Goal: Information Seeking & Learning: Check status

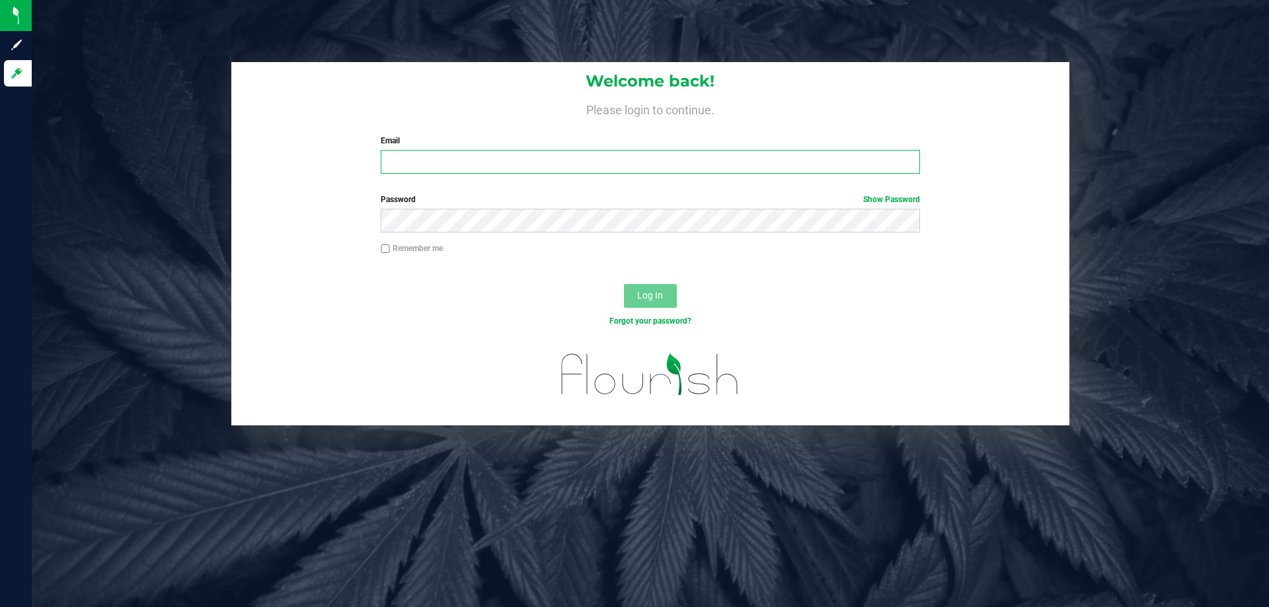
click at [449, 153] on input "Email" at bounding box center [650, 162] width 539 height 24
type input "[EMAIL_ADDRESS][DOMAIN_NAME]"
click at [624, 284] on button "Log In" at bounding box center [650, 296] width 53 height 24
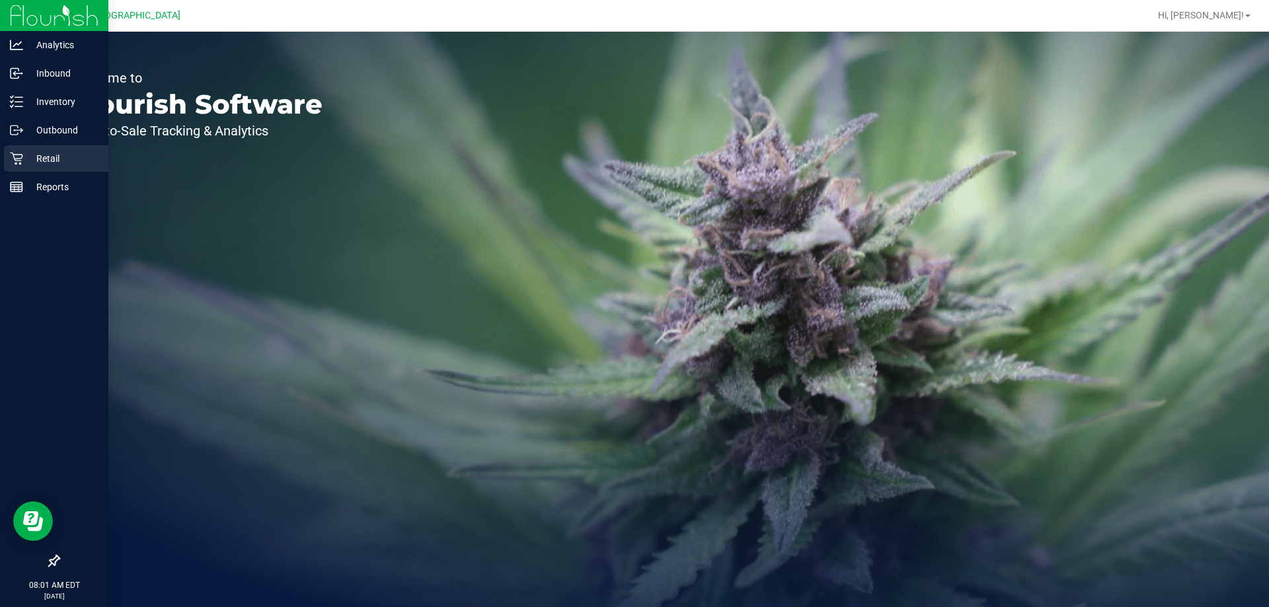
click at [34, 153] on p "Retail" at bounding box center [62, 159] width 79 height 16
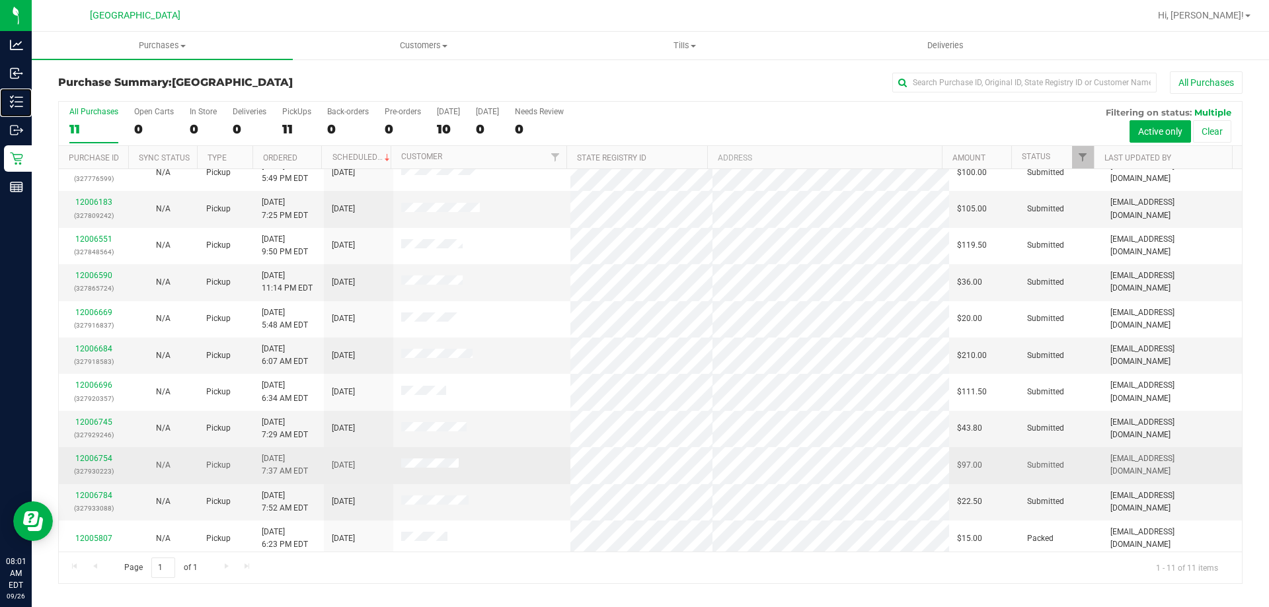
scroll to position [19, 0]
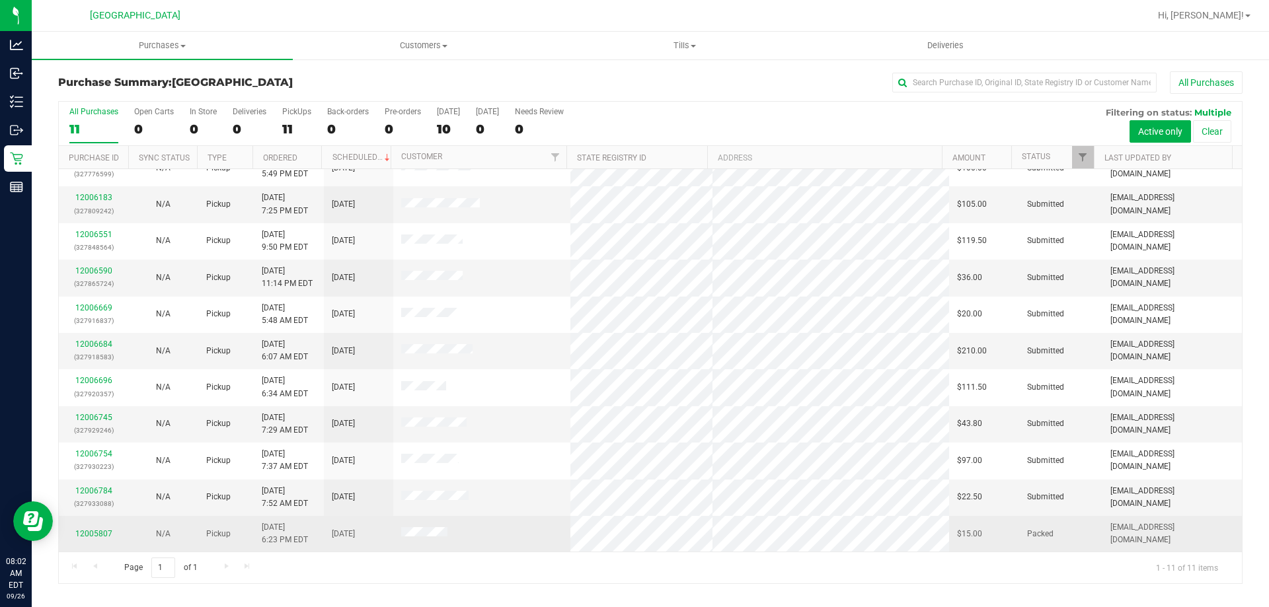
click at [89, 528] on div "12005807" at bounding box center [94, 534] width 54 height 13
click at [89, 533] on link "12005807" at bounding box center [93, 533] width 37 height 9
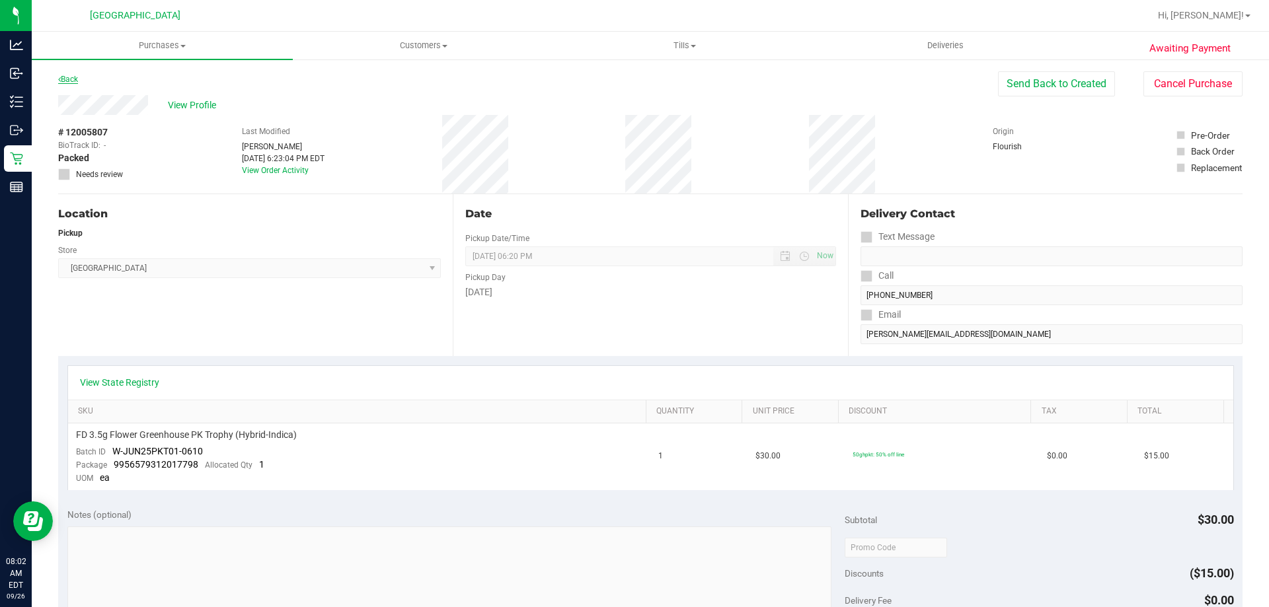
click at [72, 75] on link "Back" at bounding box center [68, 79] width 20 height 9
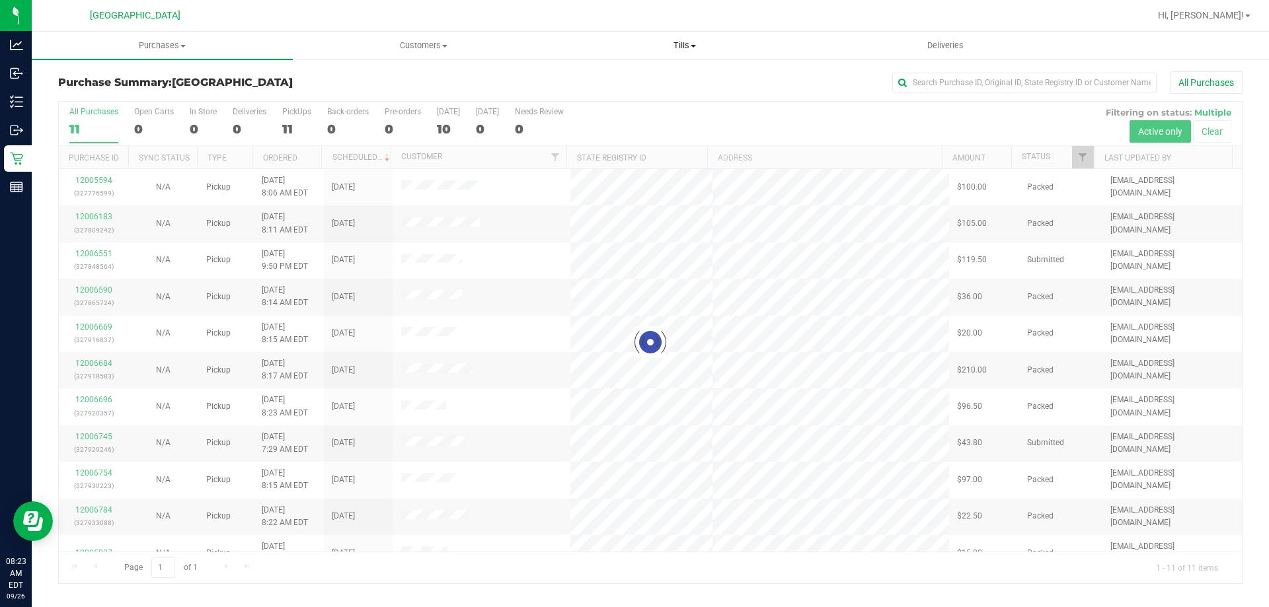
click at [690, 40] on span "Tills" at bounding box center [684, 46] width 260 height 12
click at [623, 79] on span "Manage tills" at bounding box center [598, 79] width 89 height 11
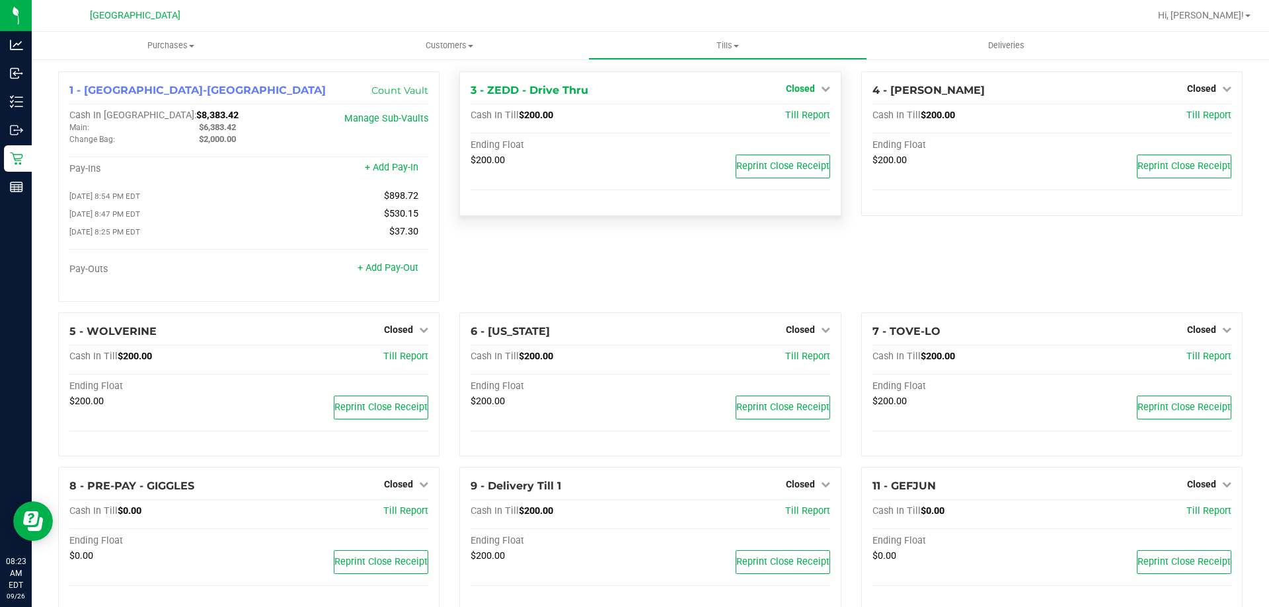
click at [811, 90] on link "Closed" at bounding box center [808, 88] width 44 height 11
click at [795, 114] on link "Open Till" at bounding box center [799, 116] width 35 height 11
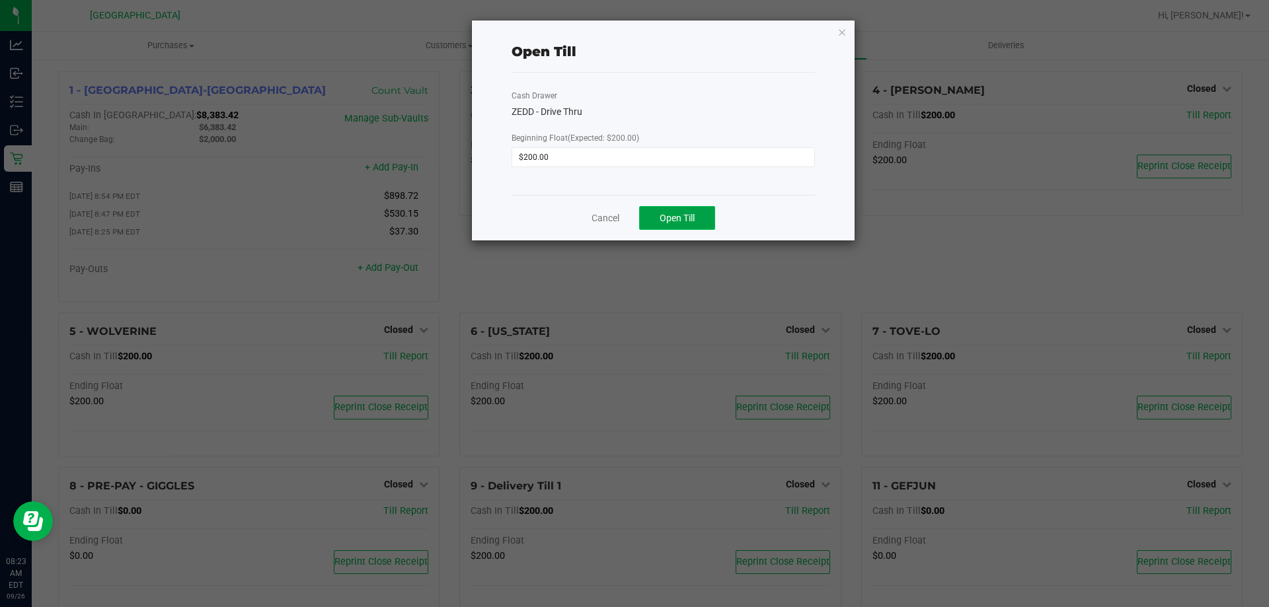
click at [684, 224] on button "Open Till" at bounding box center [677, 218] width 76 height 24
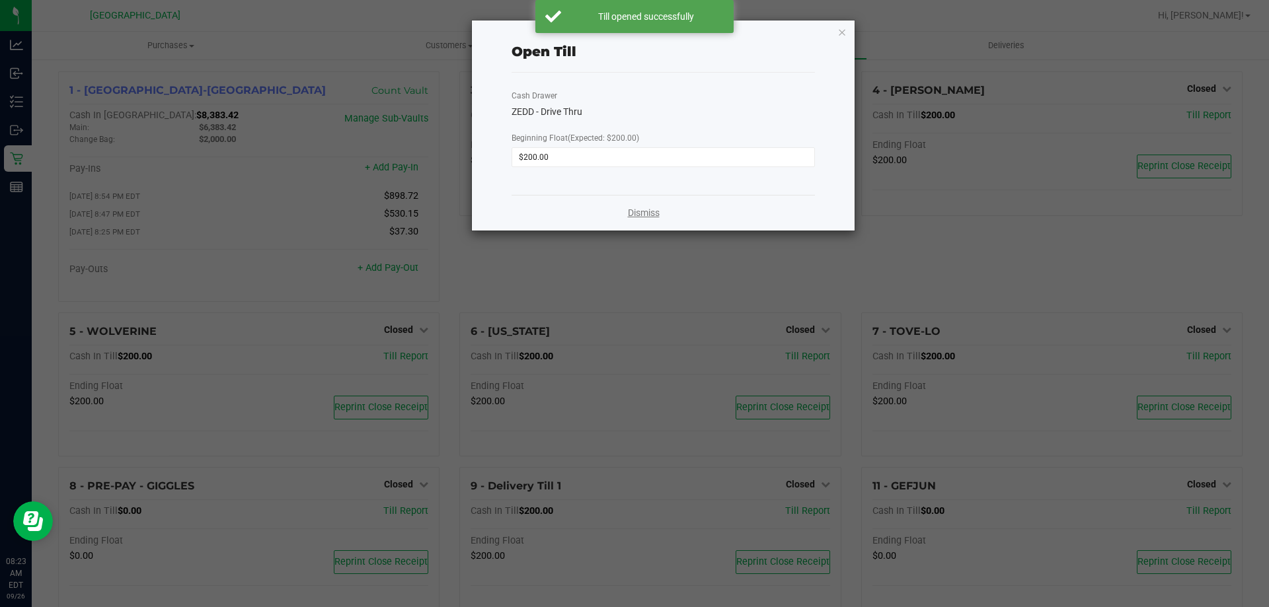
click at [652, 208] on link "Dismiss" at bounding box center [644, 213] width 32 height 14
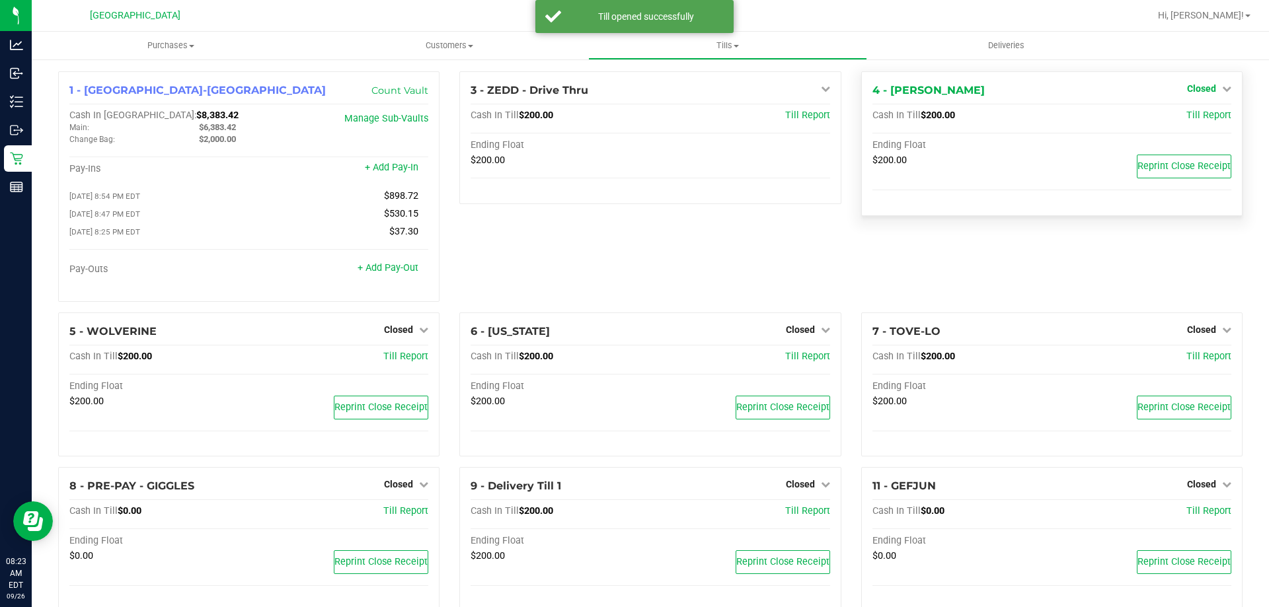
click at [1222, 87] on icon at bounding box center [1226, 88] width 9 height 9
click at [1183, 119] on link "Open Till" at bounding box center [1200, 116] width 35 height 11
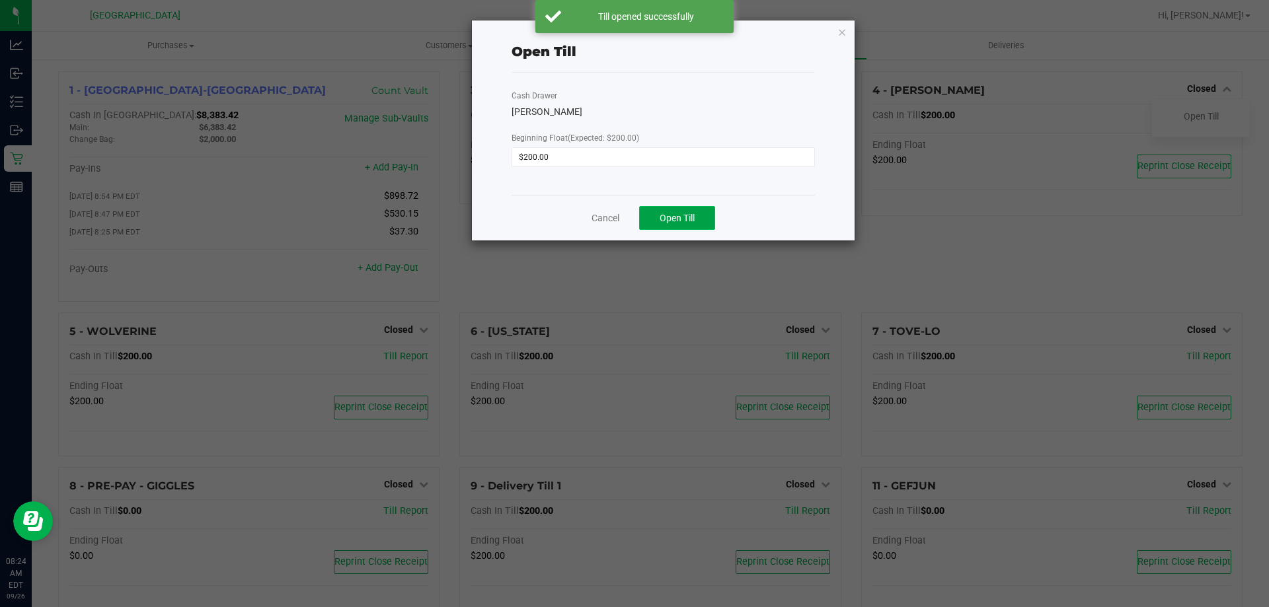
click at [703, 215] on button "Open Till" at bounding box center [677, 218] width 76 height 24
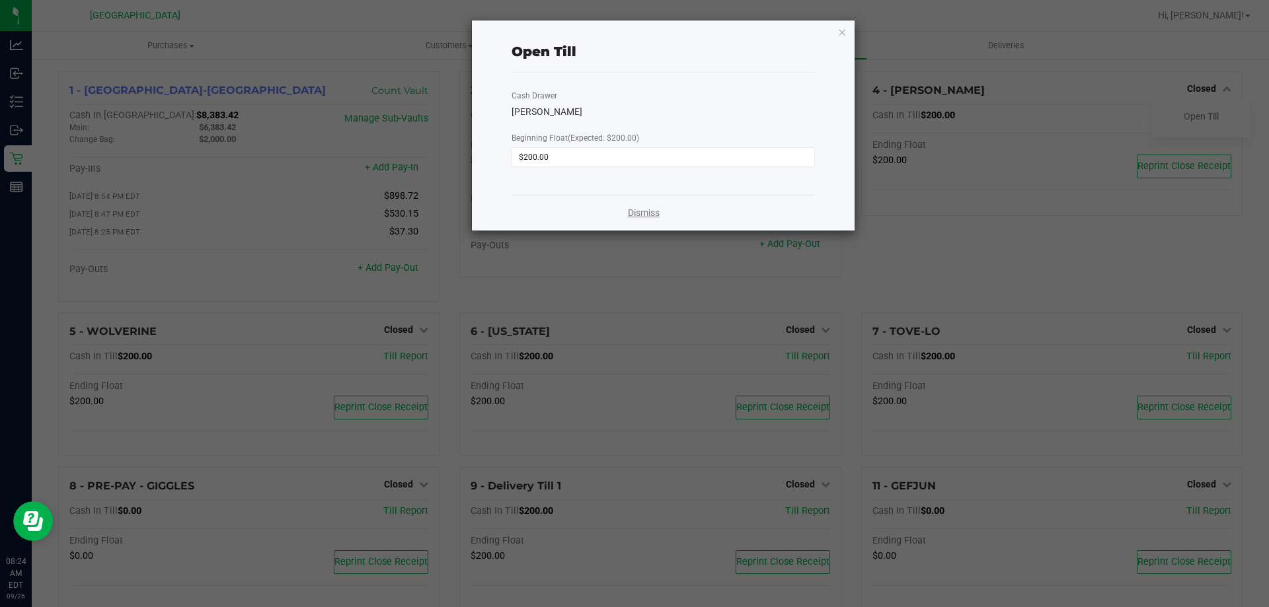
click at [630, 213] on link "Dismiss" at bounding box center [644, 213] width 32 height 14
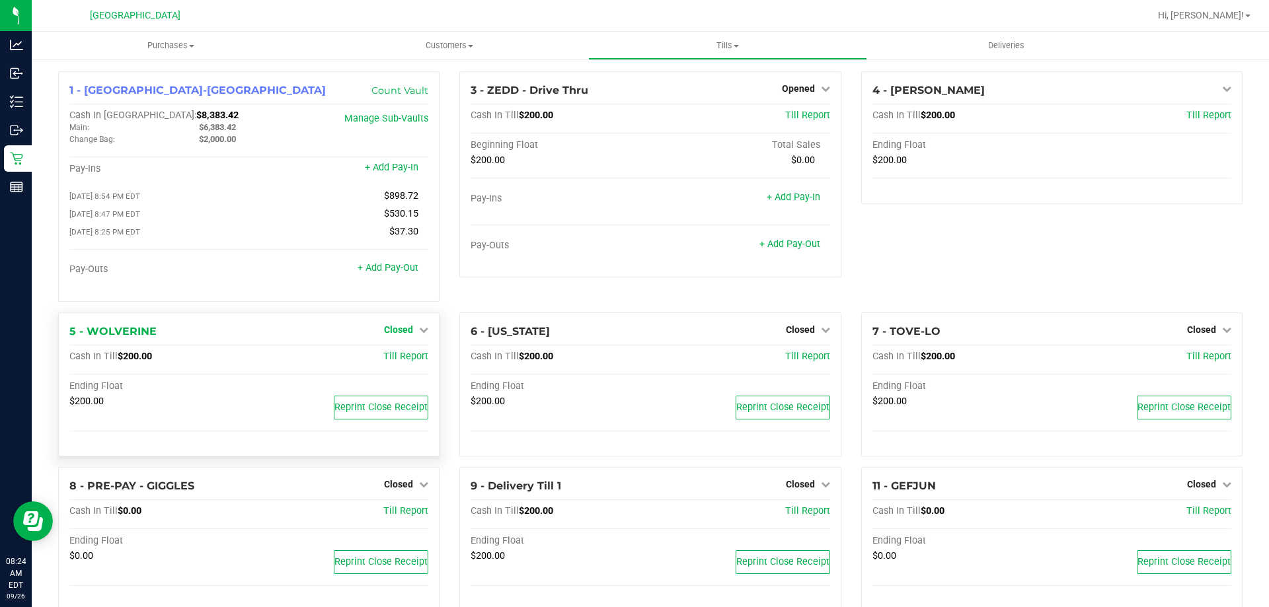
click at [419, 334] on icon at bounding box center [423, 329] width 9 height 9
click at [406, 362] on link "Open Till" at bounding box center [398, 357] width 35 height 11
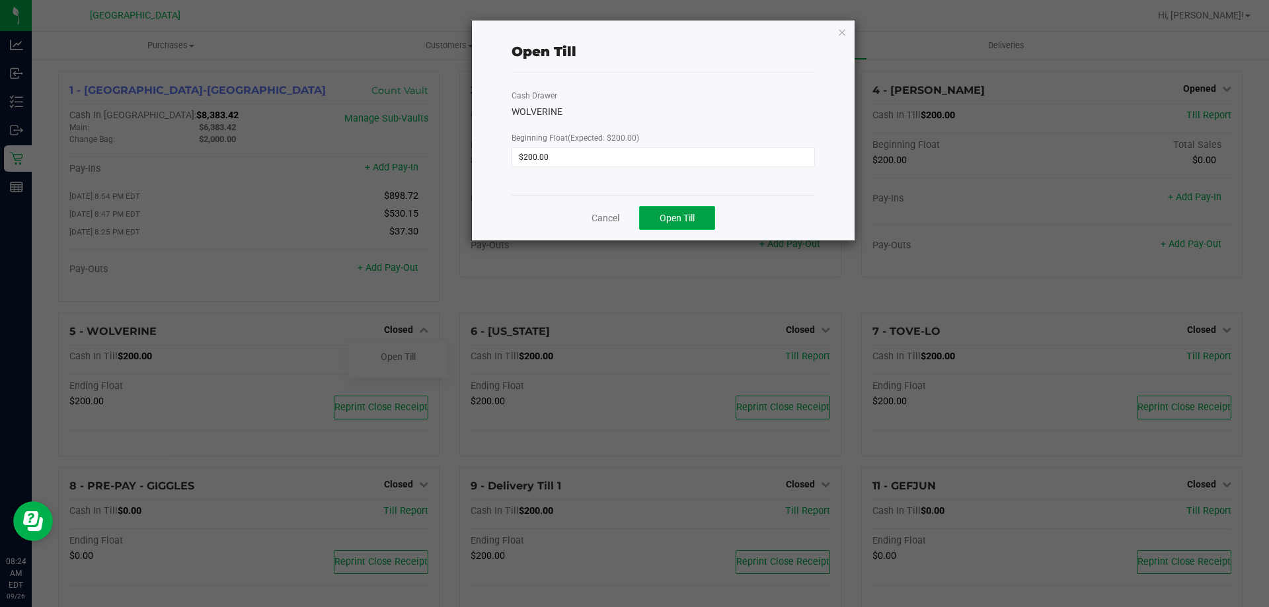
click at [652, 226] on button "Open Till" at bounding box center [677, 218] width 76 height 24
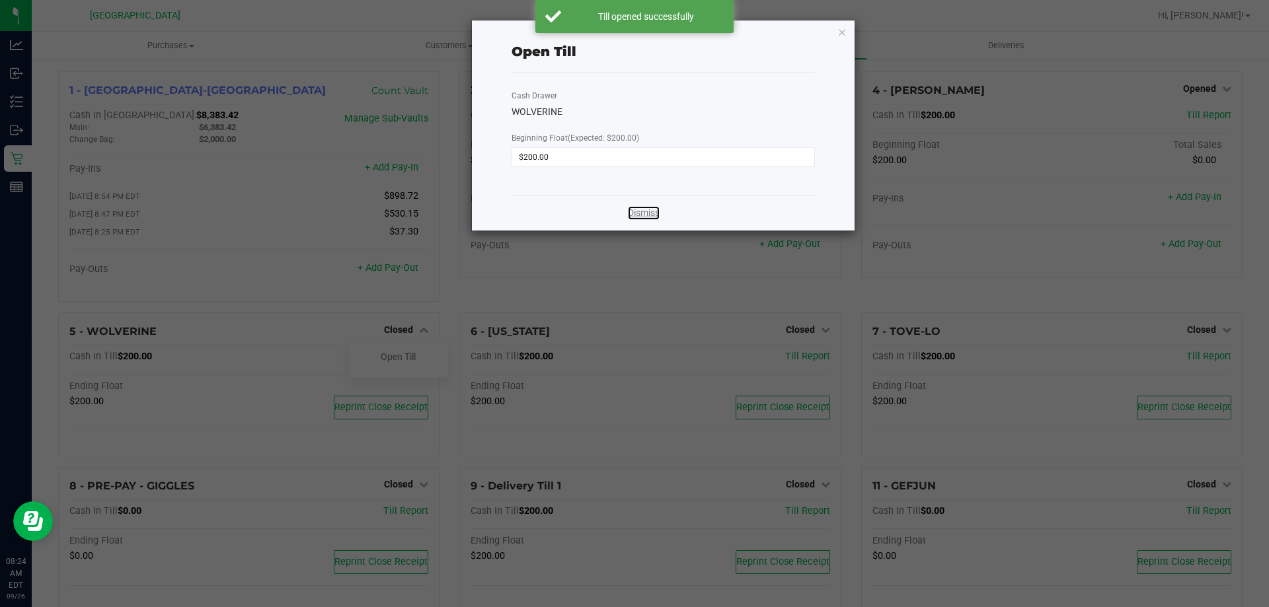
drag, startPoint x: 632, startPoint y: 213, endPoint x: 889, endPoint y: 309, distance: 273.7
click at [633, 213] on link "Dismiss" at bounding box center [644, 213] width 32 height 14
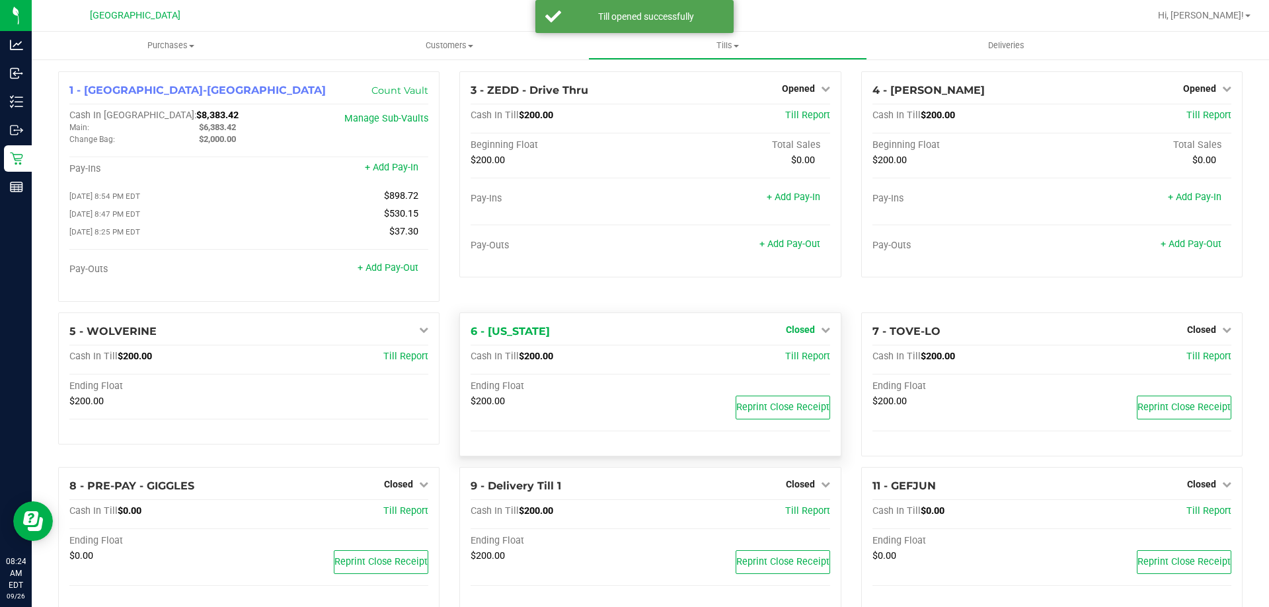
click at [788, 334] on span "Closed" at bounding box center [800, 329] width 29 height 11
click at [782, 358] on link "Open Till" at bounding box center [799, 357] width 35 height 11
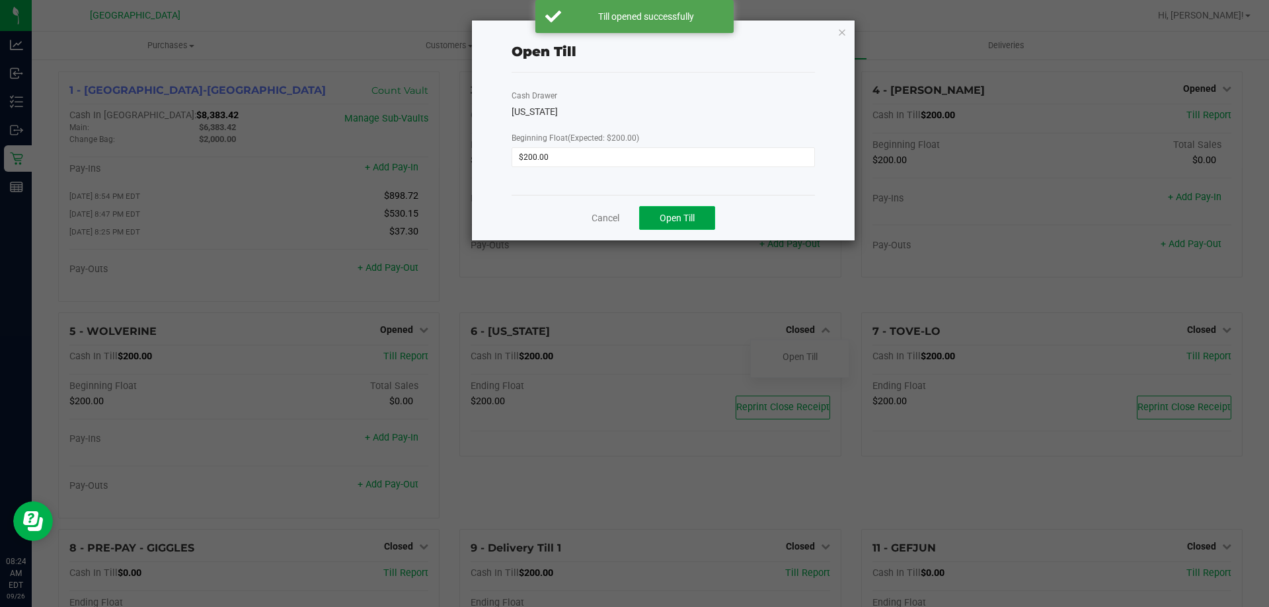
click at [683, 217] on span "Open Till" at bounding box center [676, 218] width 35 height 11
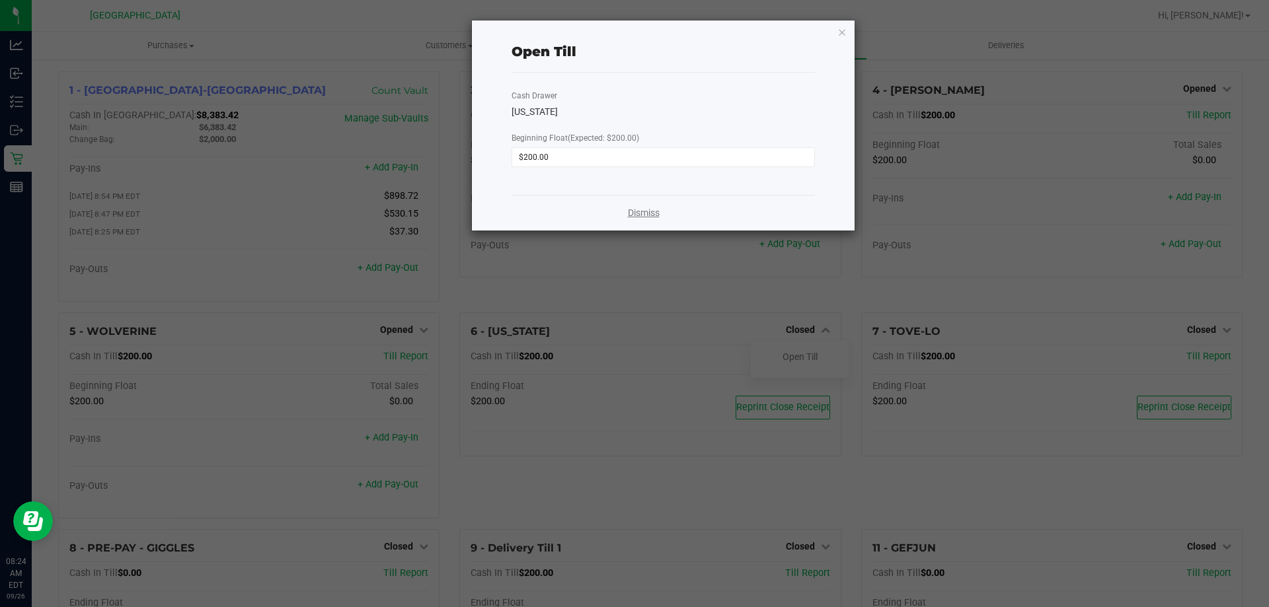
click at [632, 214] on link "Dismiss" at bounding box center [644, 213] width 32 height 14
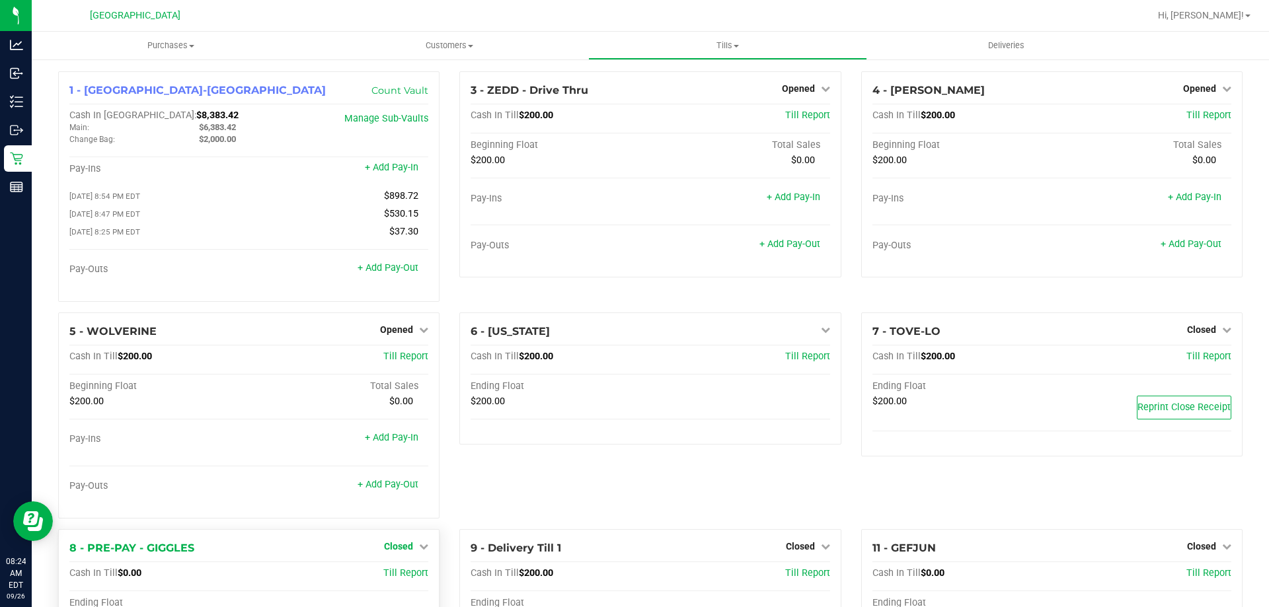
click at [414, 548] on link "Closed" at bounding box center [406, 546] width 44 height 11
click at [383, 579] on link "Open Till" at bounding box center [398, 573] width 35 height 11
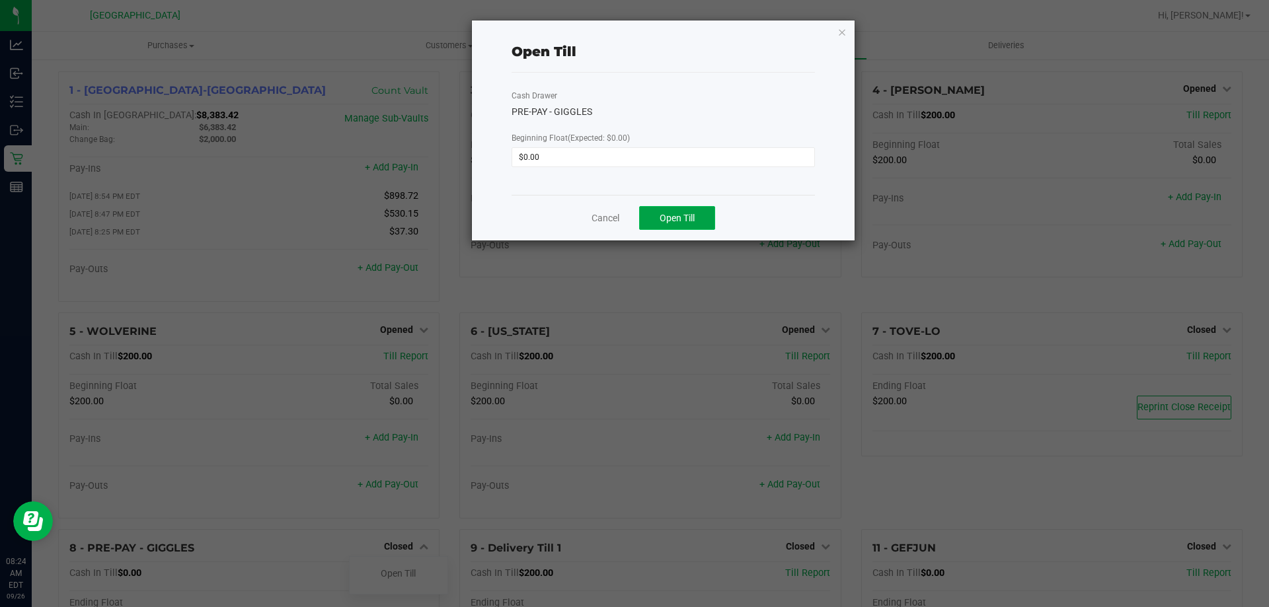
click at [681, 223] on span "Open Till" at bounding box center [676, 218] width 35 height 11
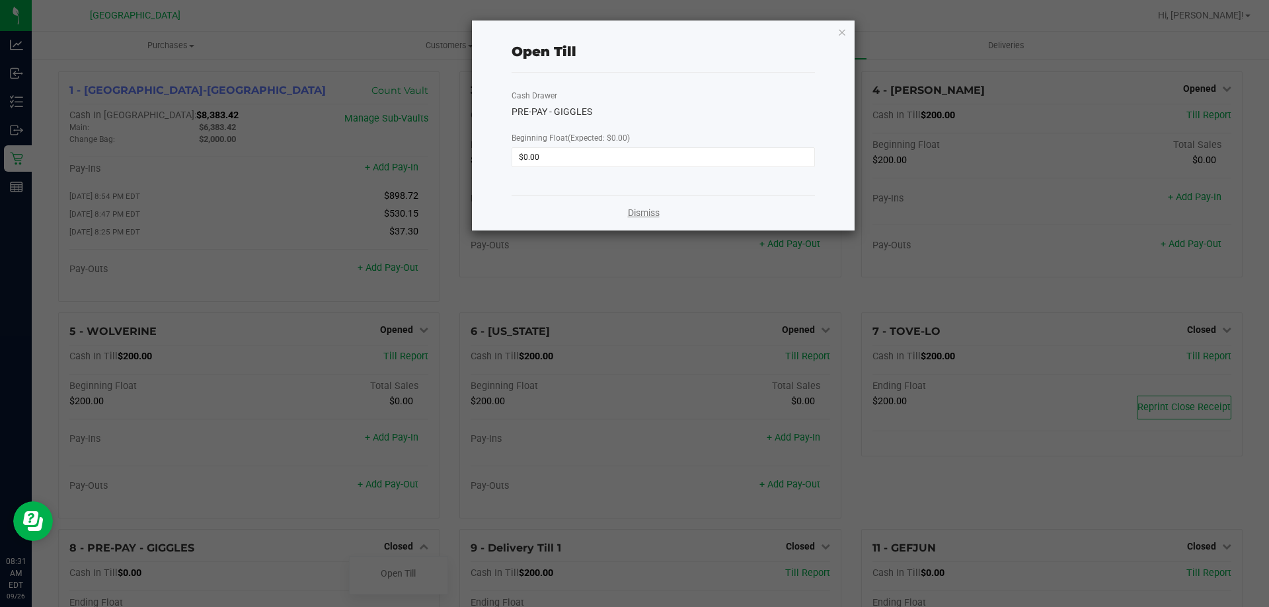
click at [640, 217] on link "Dismiss" at bounding box center [644, 213] width 32 height 14
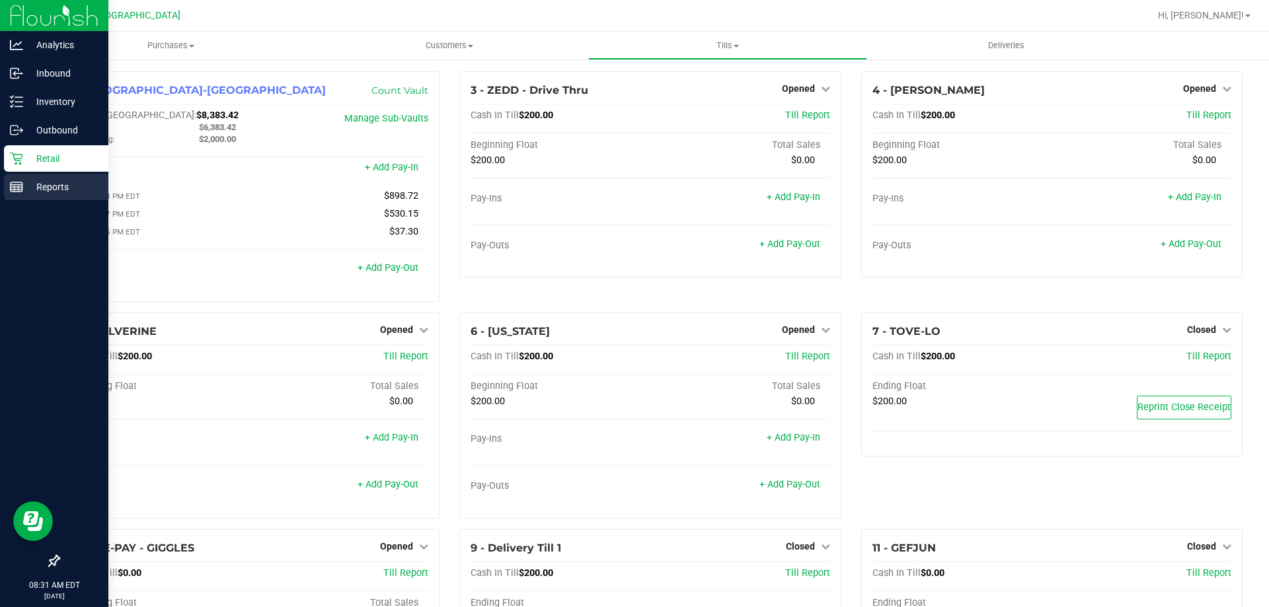
click at [19, 185] on line at bounding box center [17, 185] width 12 height 0
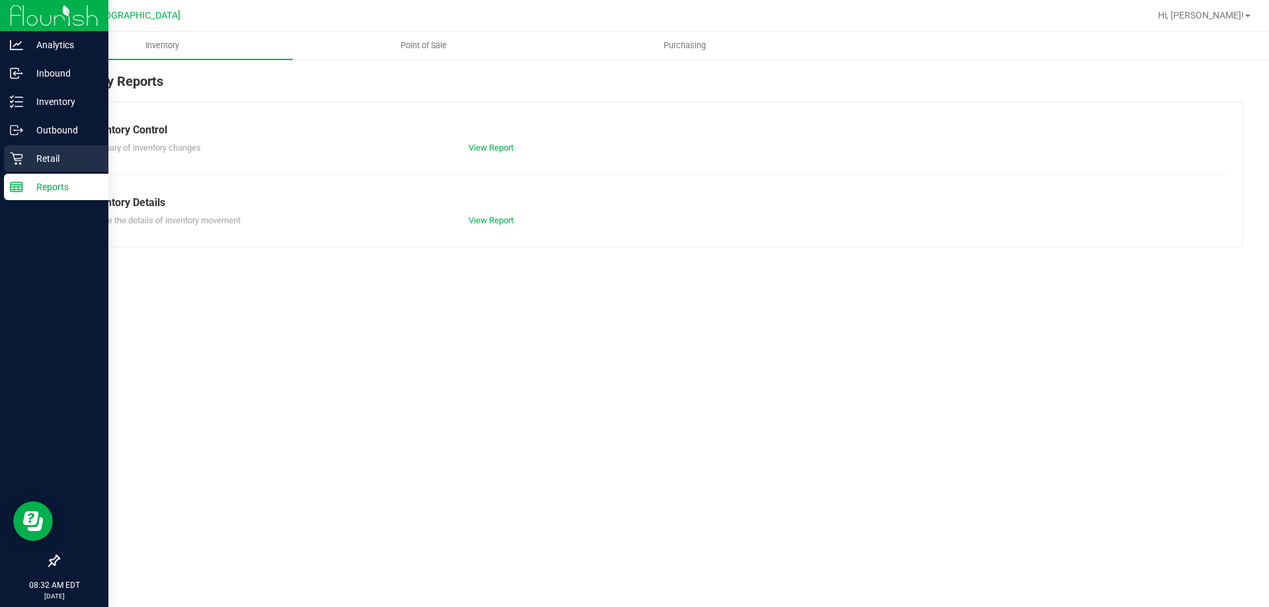
click at [11, 151] on div "Retail" at bounding box center [56, 158] width 104 height 26
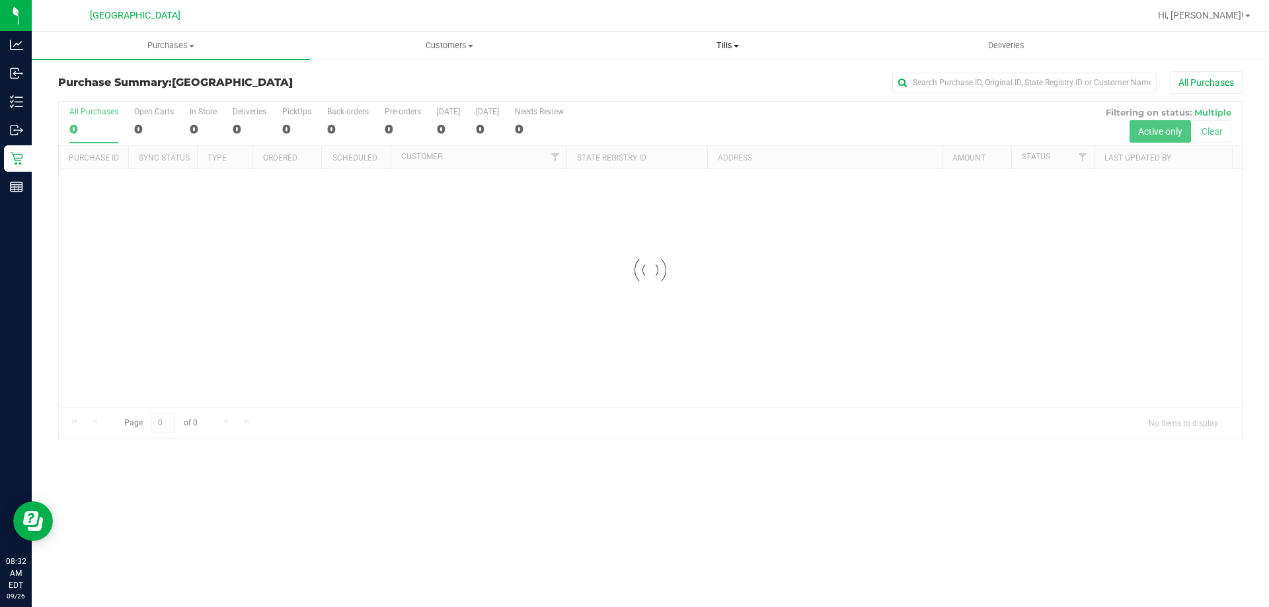
click at [731, 43] on span "Tills" at bounding box center [727, 46] width 277 height 12
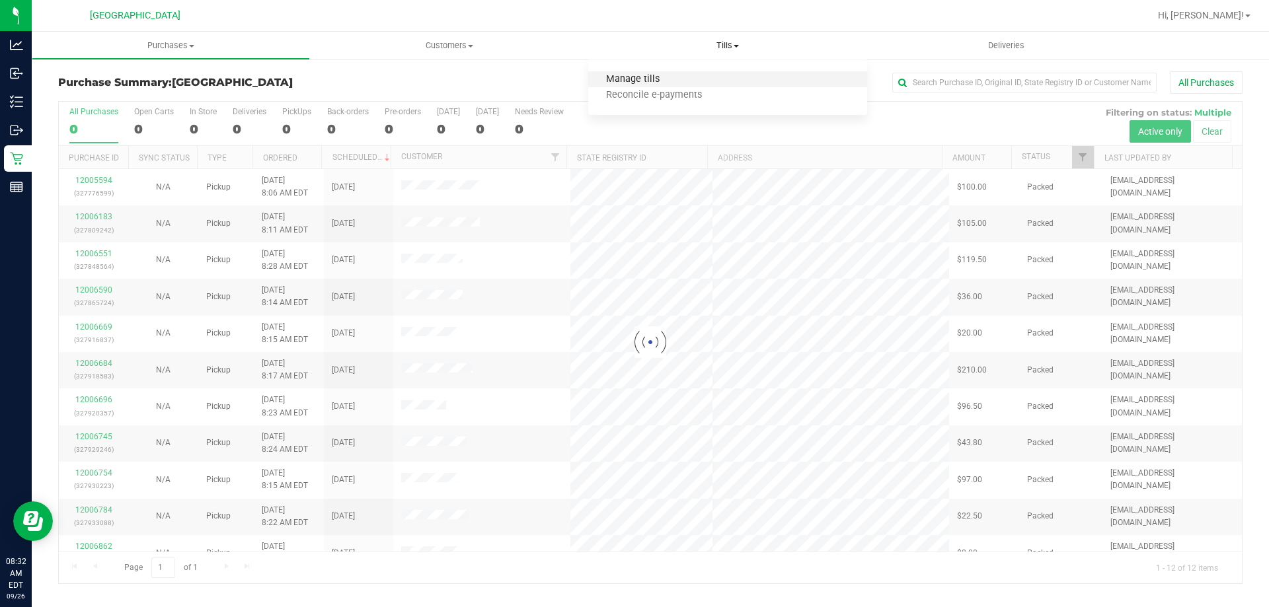
click at [663, 78] on span "Manage tills" at bounding box center [632, 79] width 89 height 11
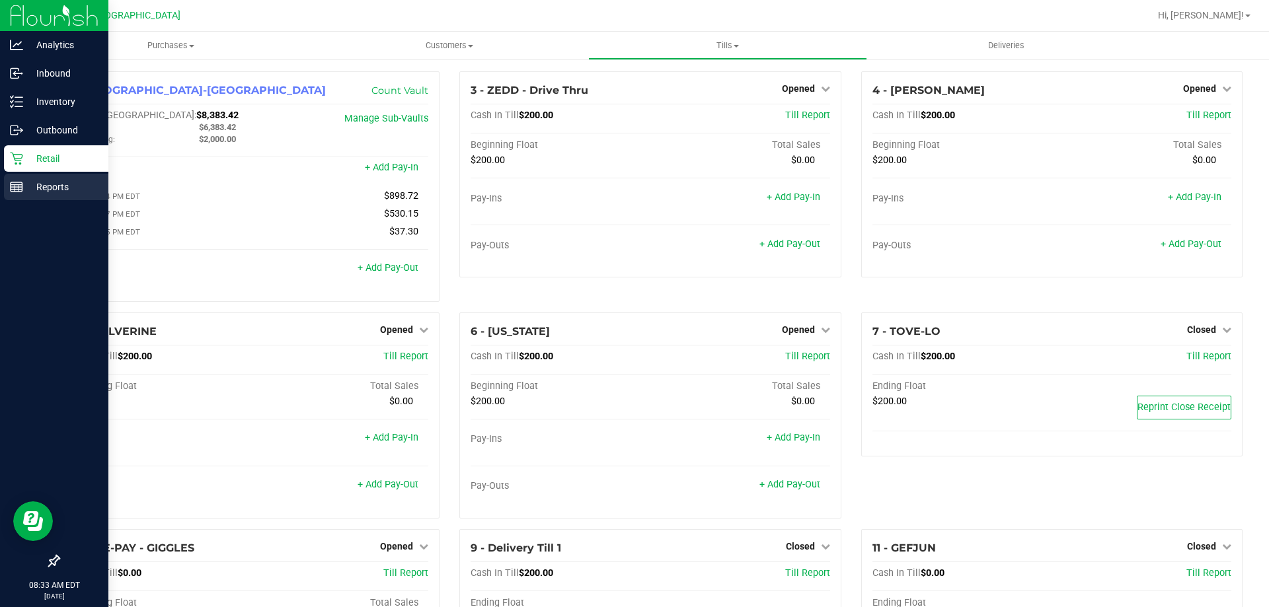
click at [16, 185] on line at bounding box center [17, 185] width 12 height 0
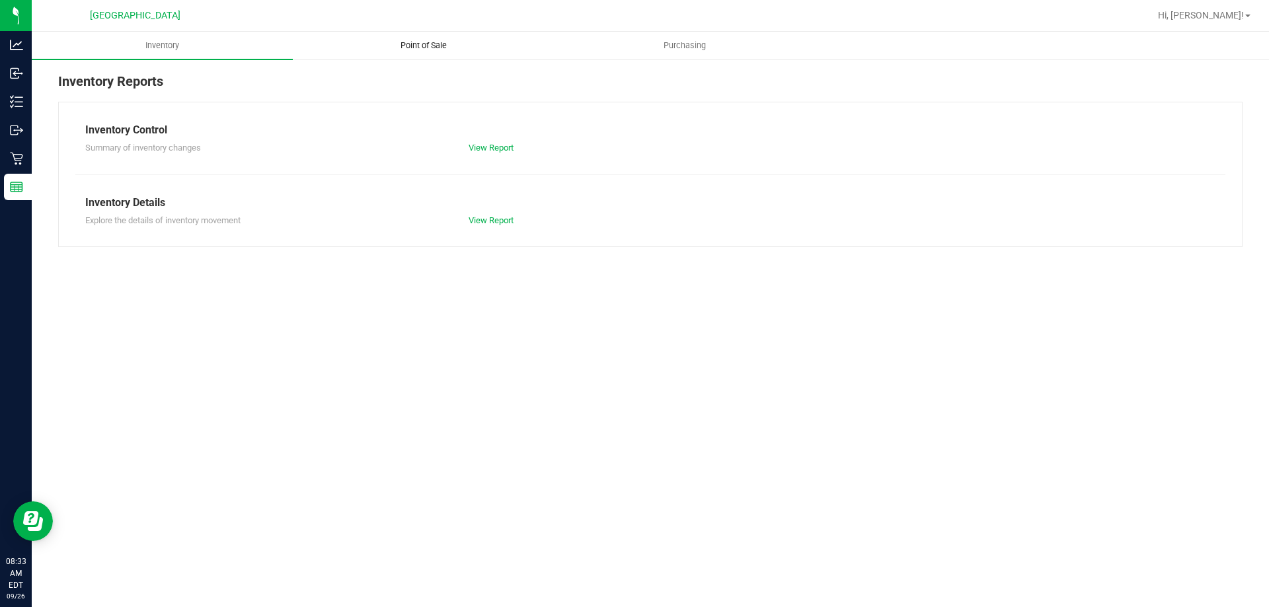
click at [422, 40] on span "Point of Sale" at bounding box center [424, 46] width 82 height 12
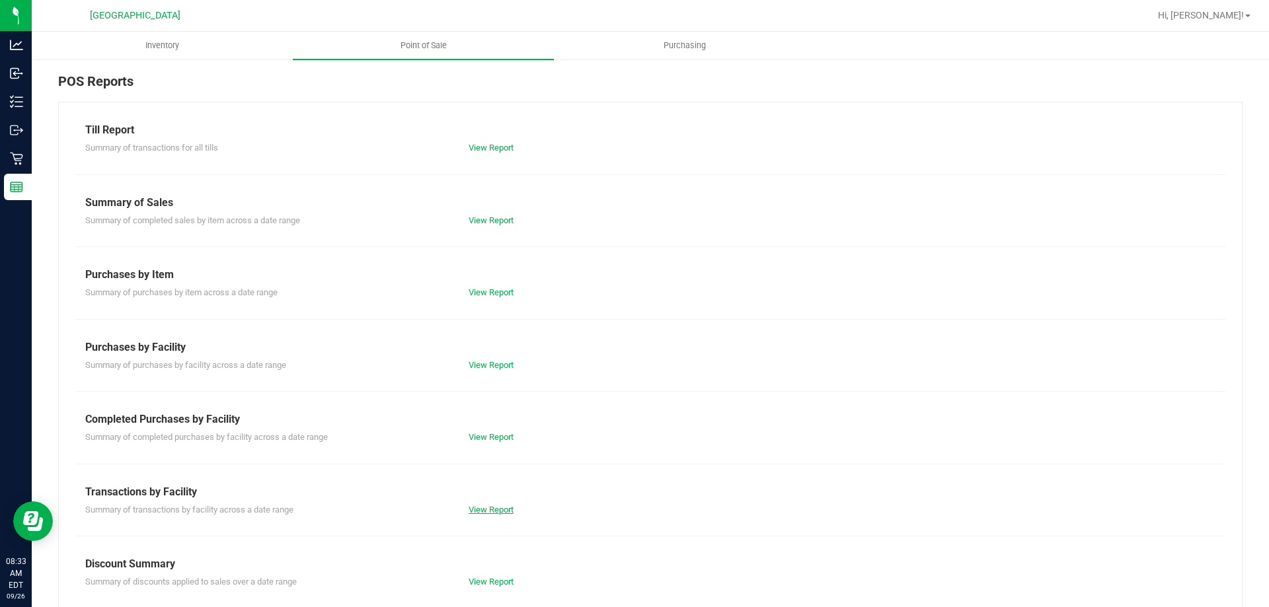
click at [500, 509] on link "View Report" at bounding box center [490, 510] width 45 height 10
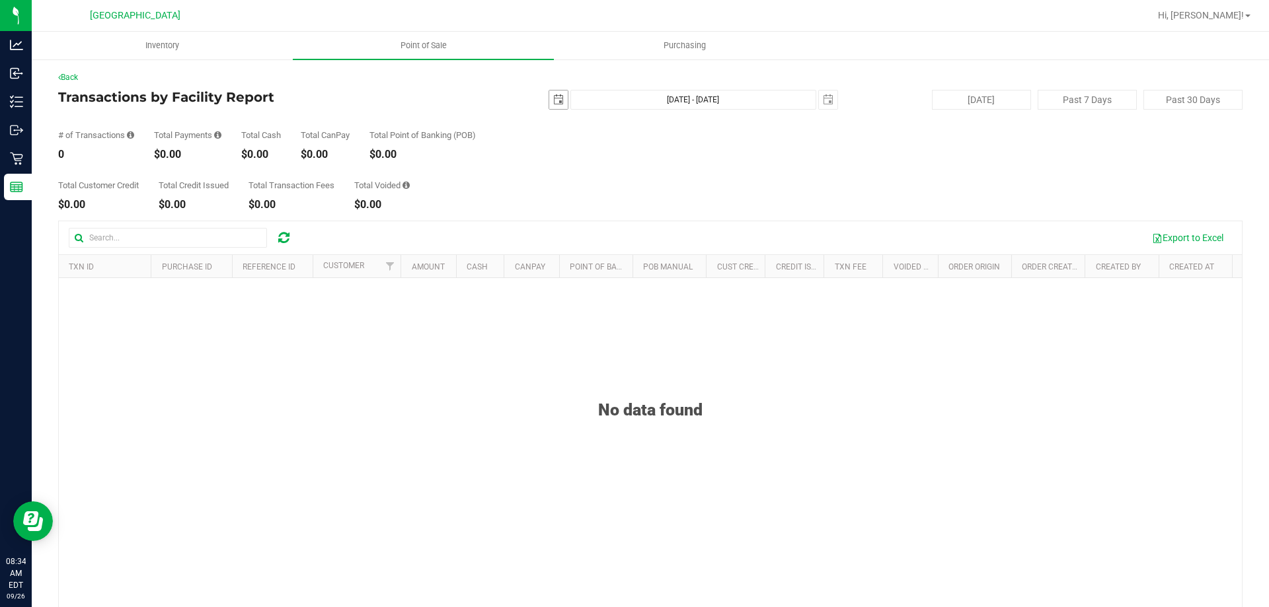
click at [553, 102] on span "select" at bounding box center [558, 99] width 11 height 11
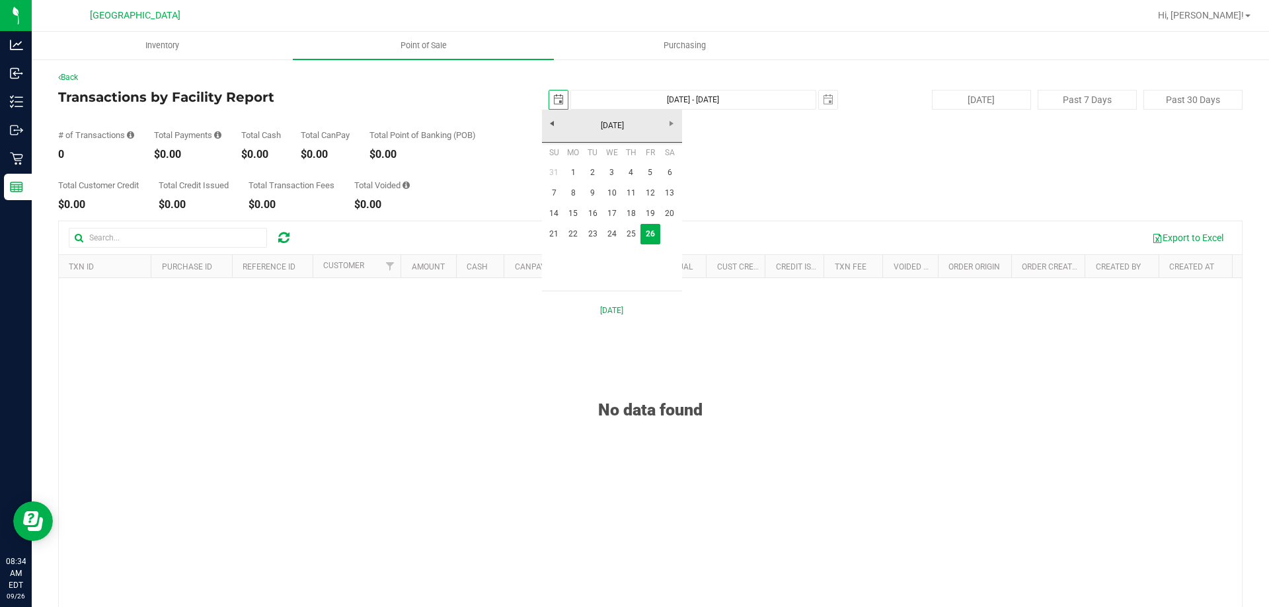
scroll to position [0, 33]
click at [628, 230] on link "25" at bounding box center [630, 234] width 19 height 20
type input "[DATE]"
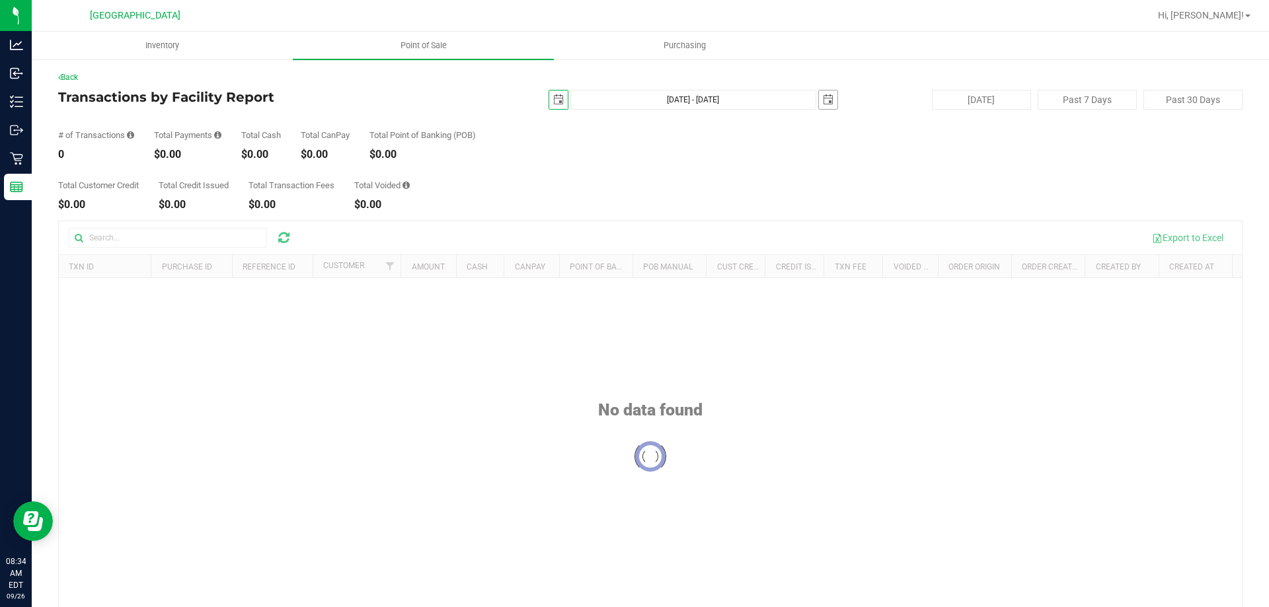
click at [819, 94] on span "select" at bounding box center [828, 100] width 19 height 19
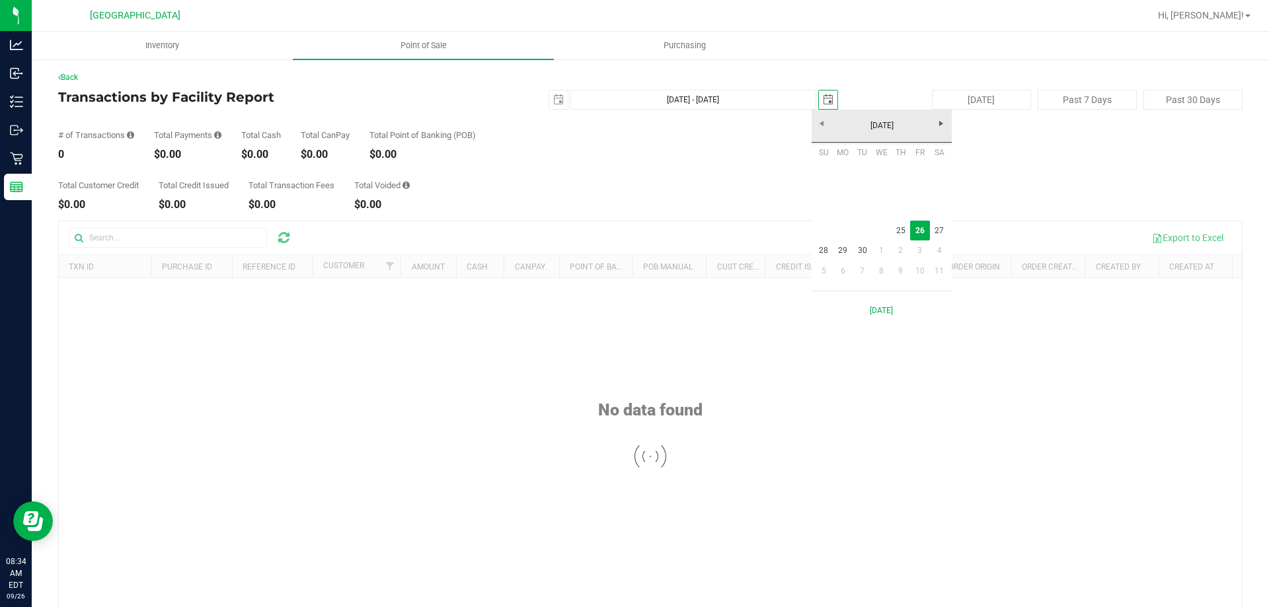
scroll to position [0, 33]
click at [902, 229] on link "25" at bounding box center [900, 231] width 19 height 20
type input "[DATE] - [DATE]"
type input "[DATE]"
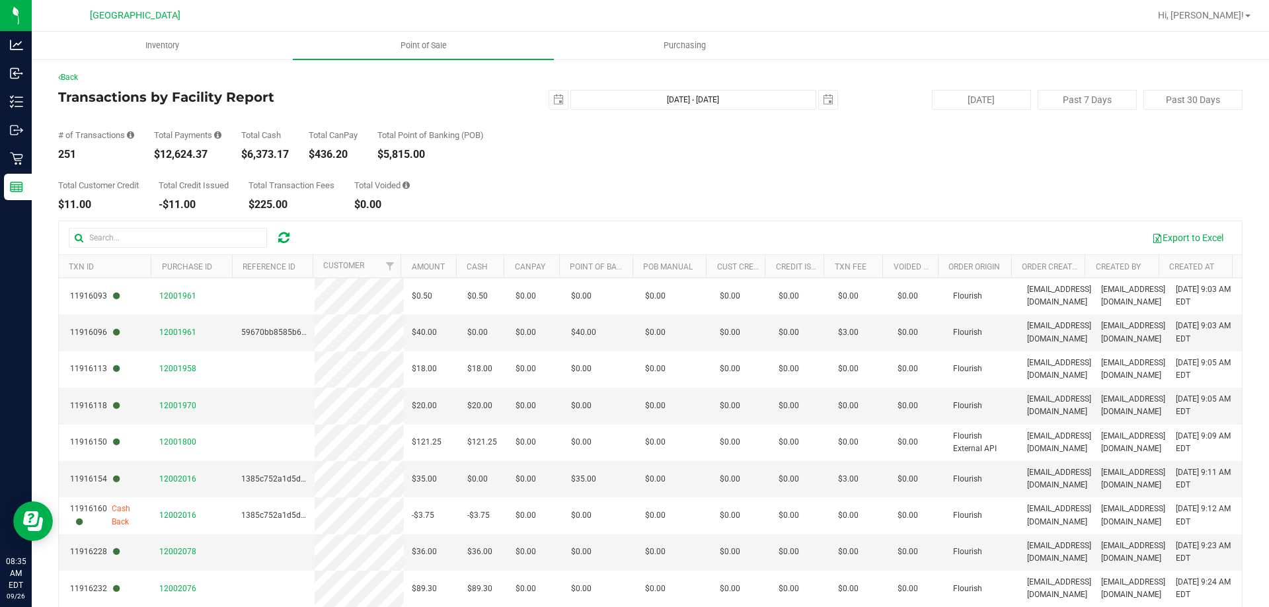
drag, startPoint x: 161, startPoint y: 153, endPoint x: 208, endPoint y: 143, distance: 48.6
click at [208, 143] on div "Total Payments $12,624.37" at bounding box center [187, 145] width 67 height 29
copy div "12,624.37"
click at [418, 50] on span "Point of Sale" at bounding box center [424, 46] width 82 height 12
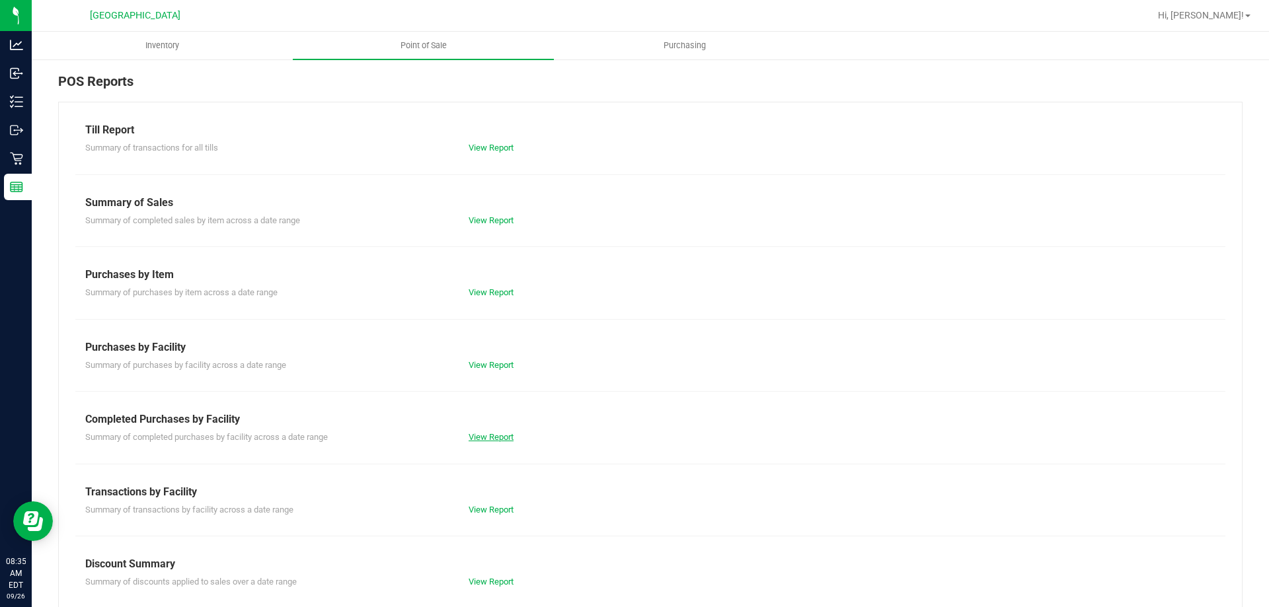
click at [505, 438] on link "View Report" at bounding box center [490, 437] width 45 height 10
